Goal: Find specific page/section

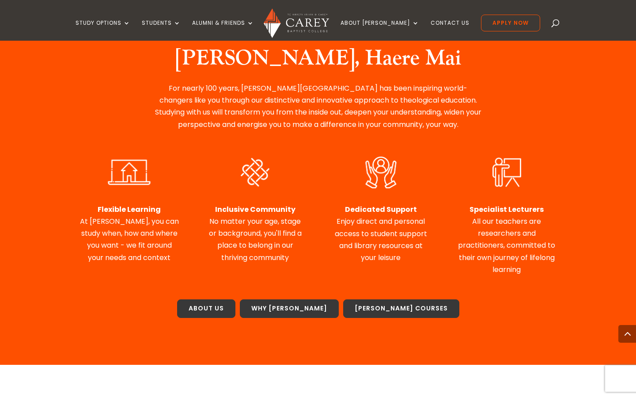
scroll to position [397, 0]
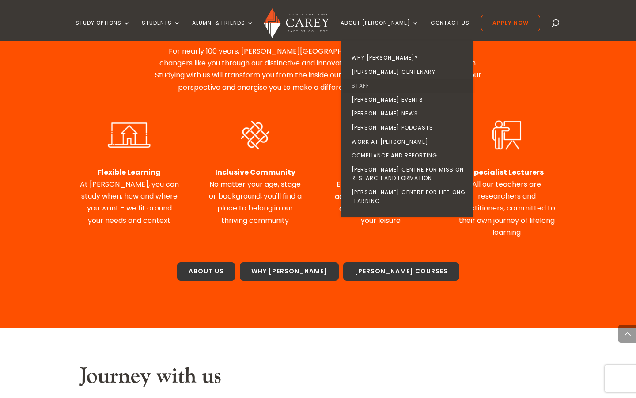
click at [379, 84] on link "Staff" at bounding box center [409, 86] width 133 height 14
